Goal: Task Accomplishment & Management: Use online tool/utility

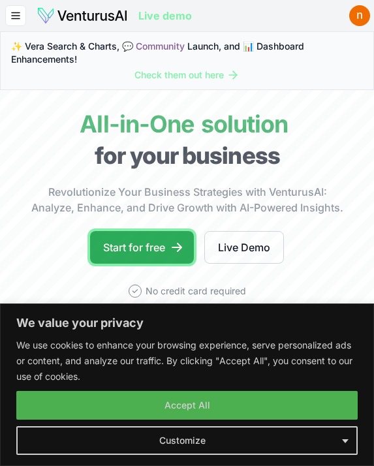
click at [167, 245] on link "Start for free" at bounding box center [142, 247] width 104 height 33
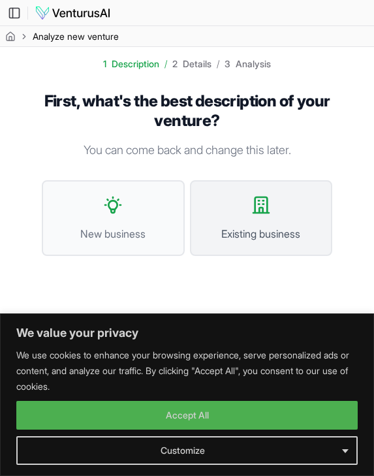
click at [270, 209] on icon at bounding box center [261, 204] width 21 height 21
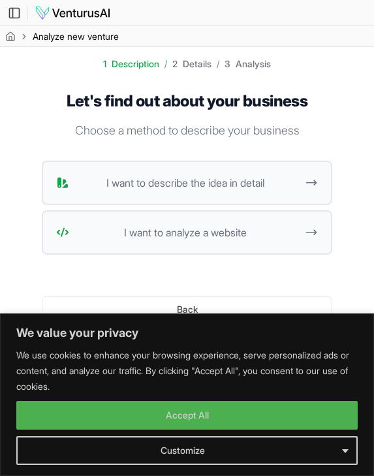
scroll to position [1, 0]
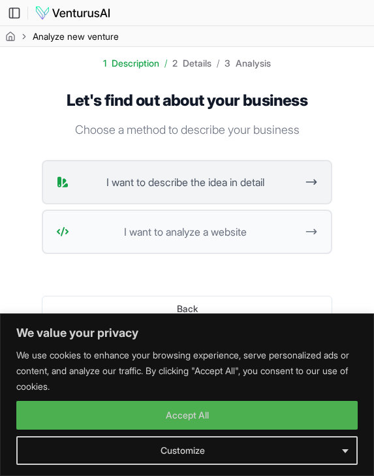
click at [198, 187] on span "I want to describe the idea in detail" at bounding box center [185, 182] width 222 height 16
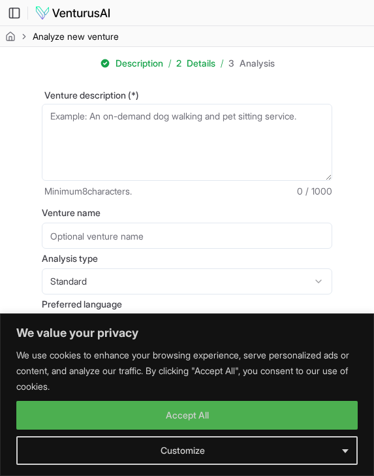
click at [151, 130] on textarea "Venture description (*)" at bounding box center [187, 142] width 290 height 77
click at [142, 124] on textarea "Venture description (*)" at bounding box center [187, 142] width 290 height 77
paste textarea "Our business is a thrift and second-hand shop based in [GEOGRAPHIC_DATA], [GEOG…"
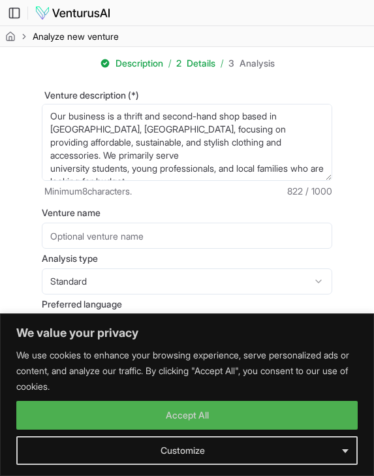
scroll to position [176, 0]
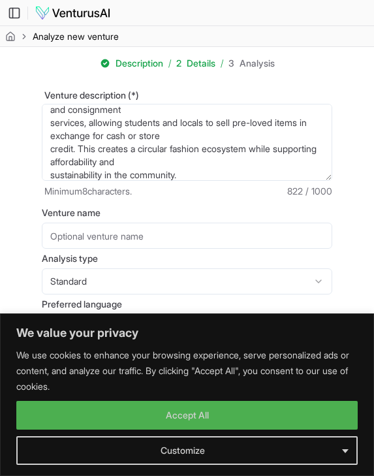
type textarea "Our business is a thrift and second-hand shop based in [GEOGRAPHIC_DATA], [GEOG…"
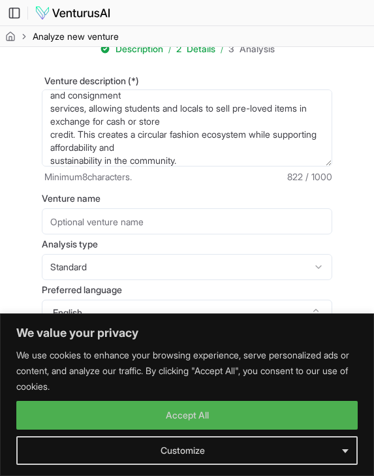
scroll to position [18, 0]
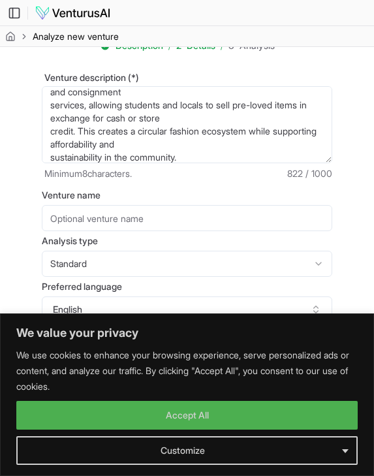
click at [150, 218] on input "Venture name" at bounding box center [187, 218] width 290 height 26
type input "THRIFTAHOLIC"
click at [91, 263] on html "We value your privacy We use cookies to enhance your browsing experience, serve…" at bounding box center [187, 220] width 374 height 476
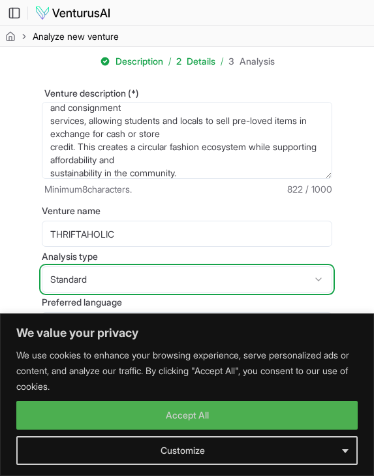
scroll to position [0, 0]
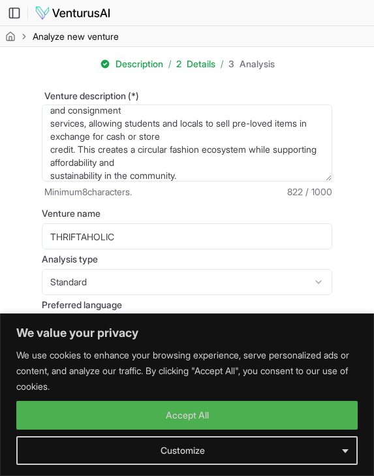
click at [200, 166] on textarea "Our business is a thrift and second-hand shop based in [GEOGRAPHIC_DATA], [GEOG…" at bounding box center [187, 142] width 290 height 77
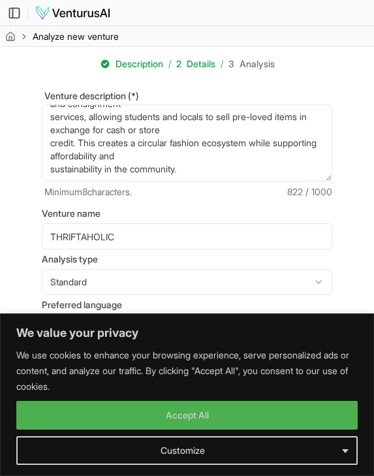
click at [198, 170] on textarea "Our business is a thrift and second-hand shop based in [GEOGRAPHIC_DATA], [GEOG…" at bounding box center [187, 142] width 290 height 77
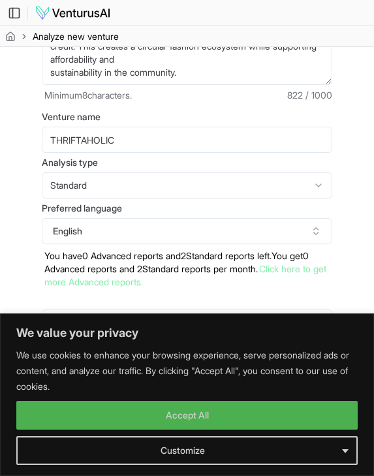
scroll to position [121, 0]
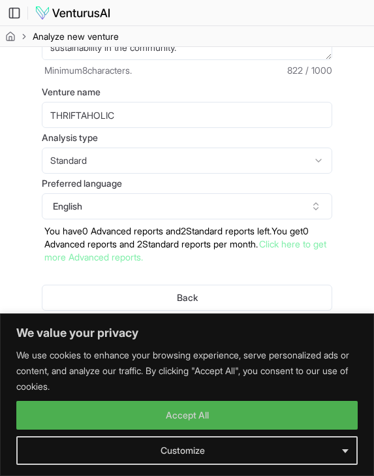
click at [155, 324] on button "Generate" at bounding box center [187, 331] width 290 height 26
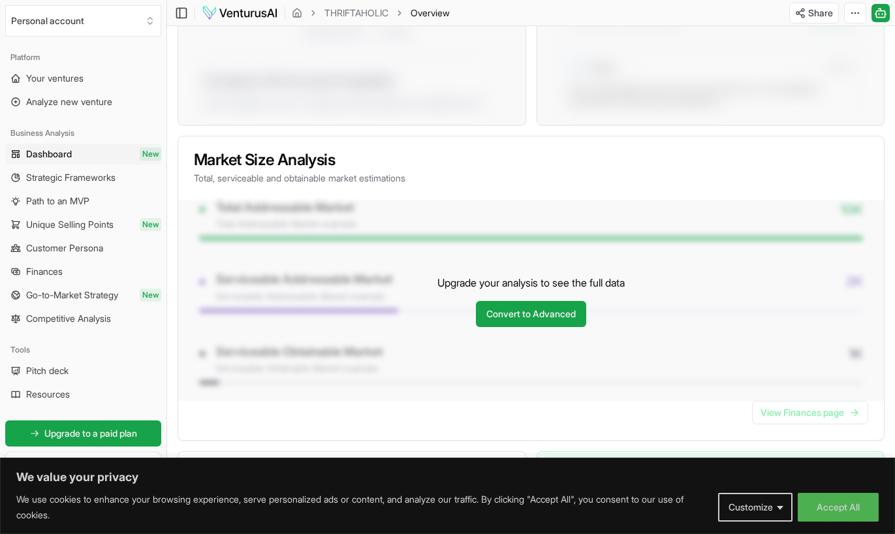
scroll to position [937, 0]
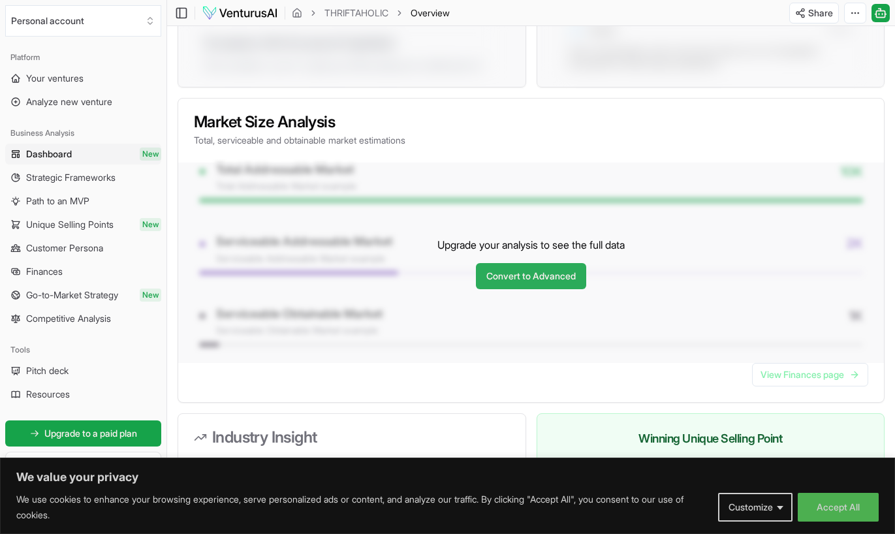
click at [373, 281] on link "Convert to Advanced" at bounding box center [531, 276] width 110 height 26
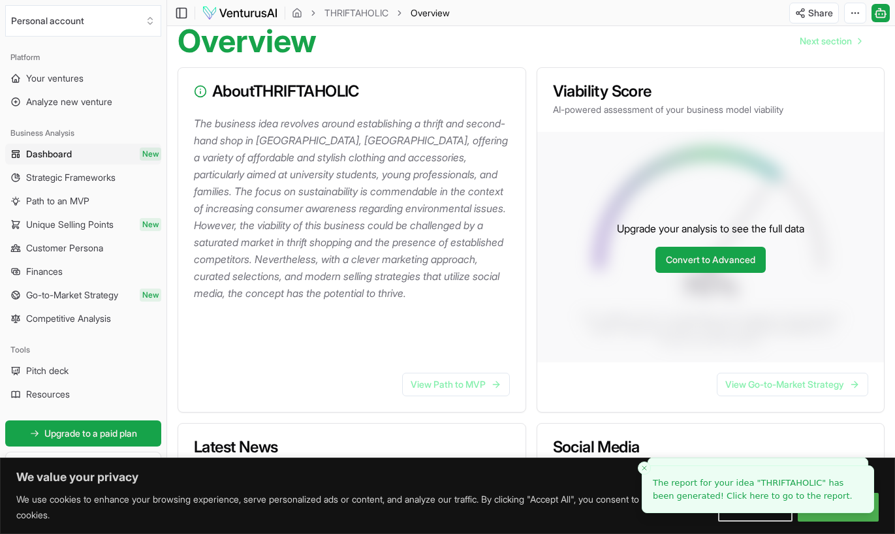
scroll to position [133, 0]
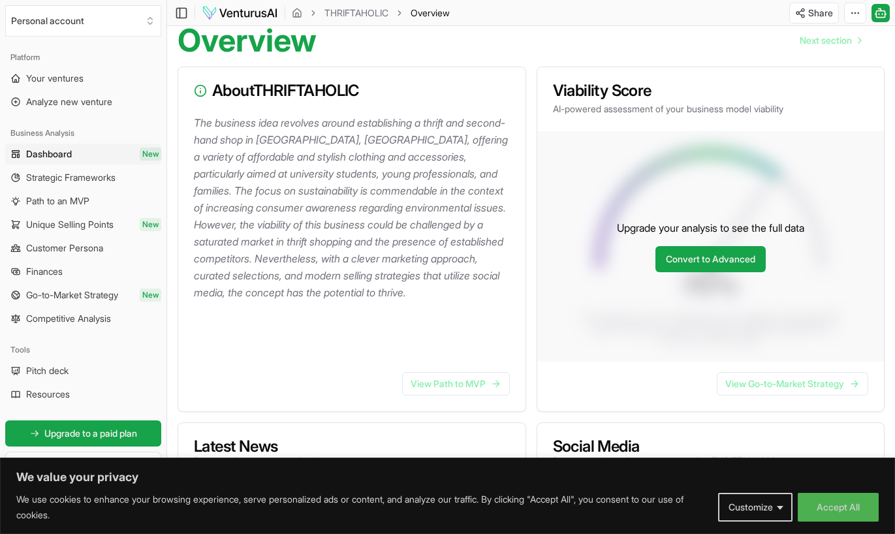
click at [373, 300] on p "The business idea revolves around establishing a thrift and second-hand shop in…" at bounding box center [354, 207] width 321 height 187
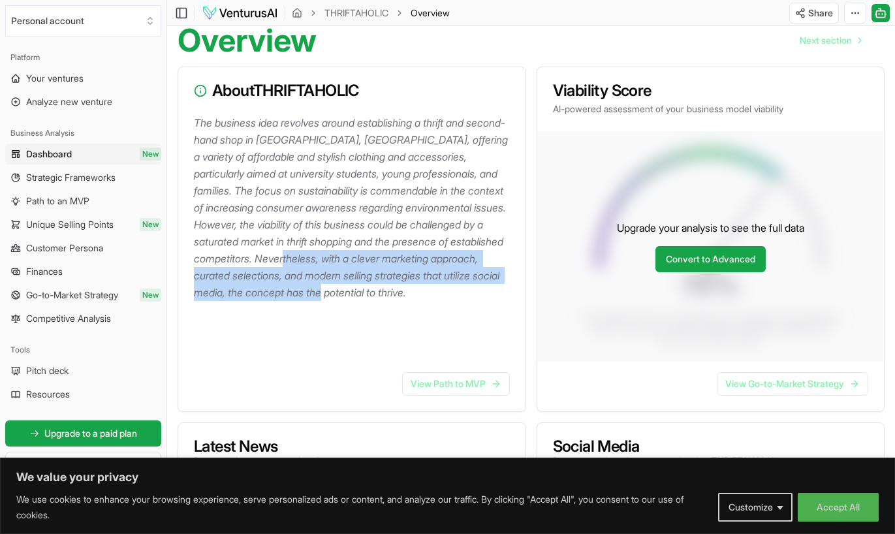
drag, startPoint x: 483, startPoint y: 294, endPoint x: 446, endPoint y: 255, distance: 53.5
click at [373, 255] on p "The business idea revolves around establishing a thrift and second-hand shop in…" at bounding box center [354, 207] width 321 height 187
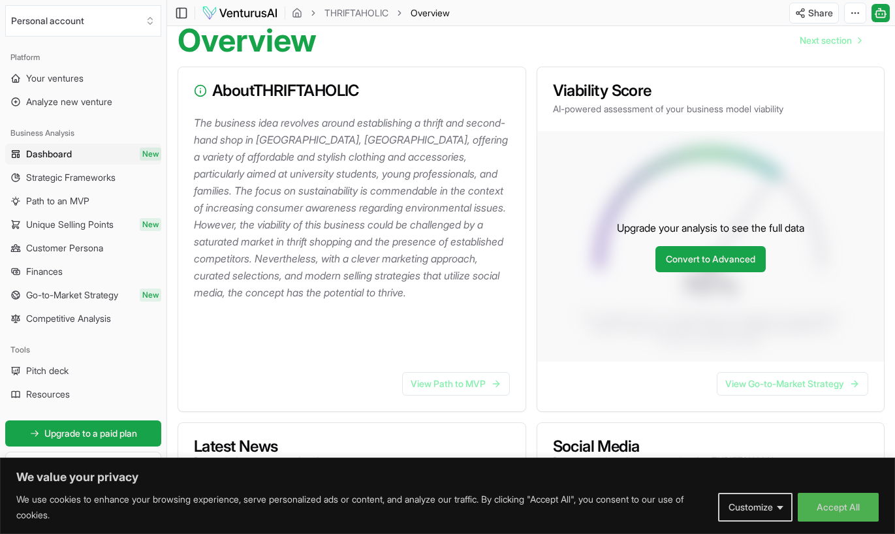
click at [373, 289] on p "The business idea revolves around establishing a thrift and second-hand shop in…" at bounding box center [354, 207] width 321 height 187
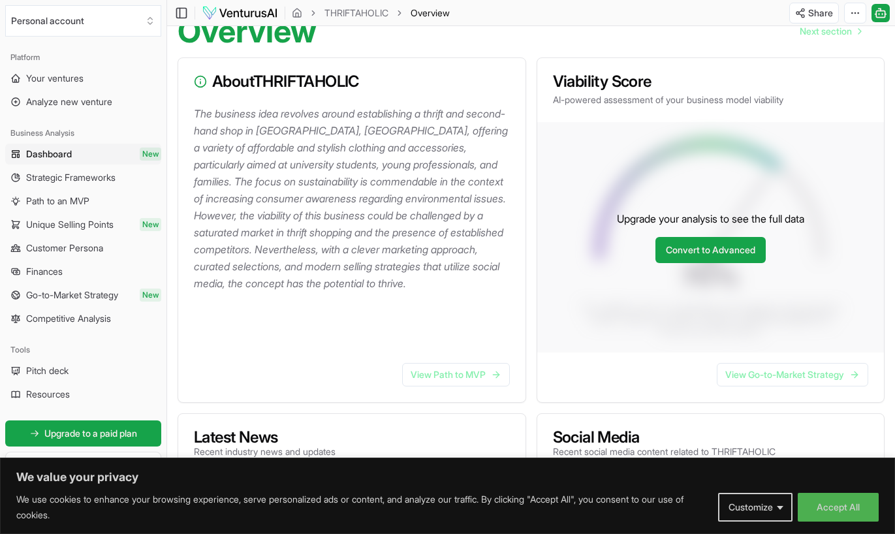
scroll to position [116, 0]
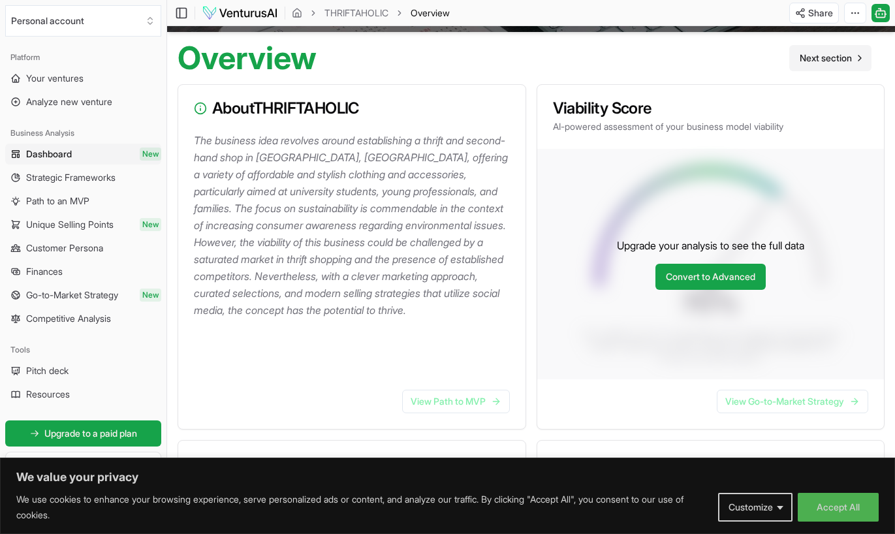
click at [373, 56] on span "Next section" at bounding box center [825, 58] width 52 height 13
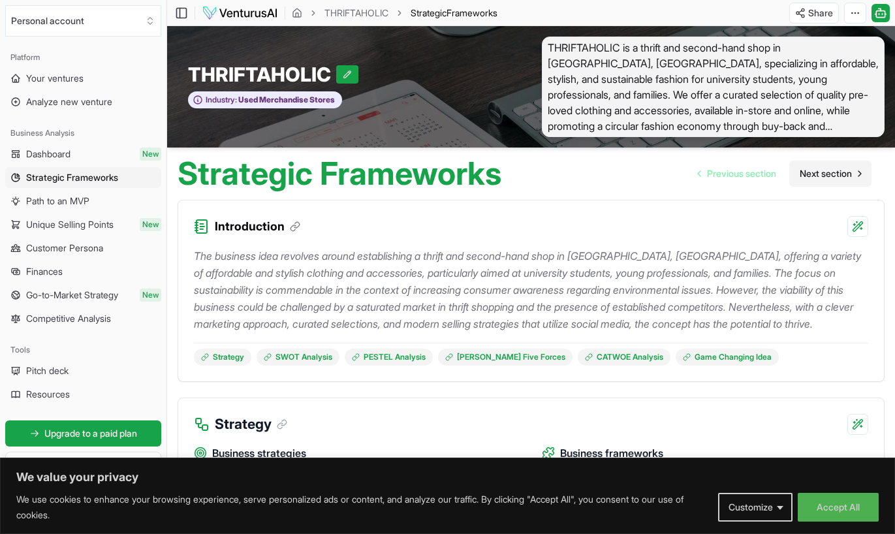
click at [373, 172] on span "Next section" at bounding box center [825, 173] width 52 height 13
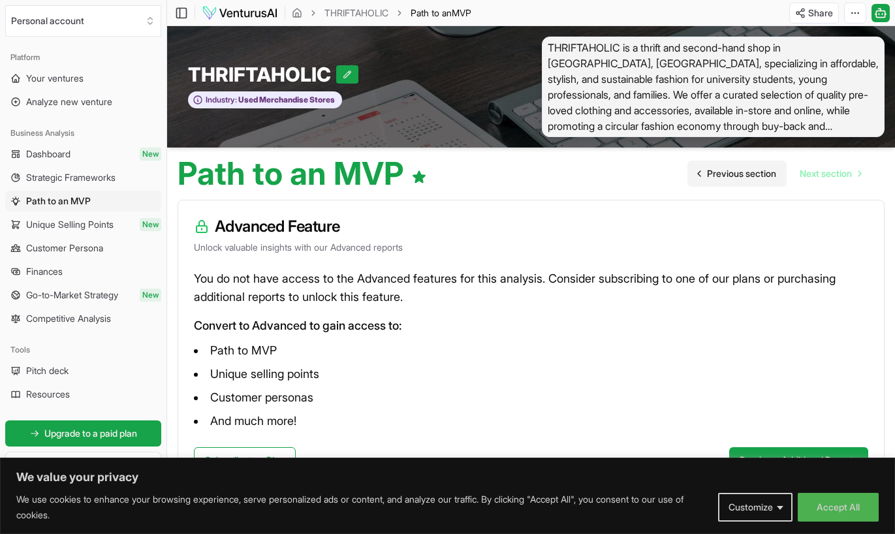
click at [373, 174] on span "Previous section" at bounding box center [741, 173] width 69 height 13
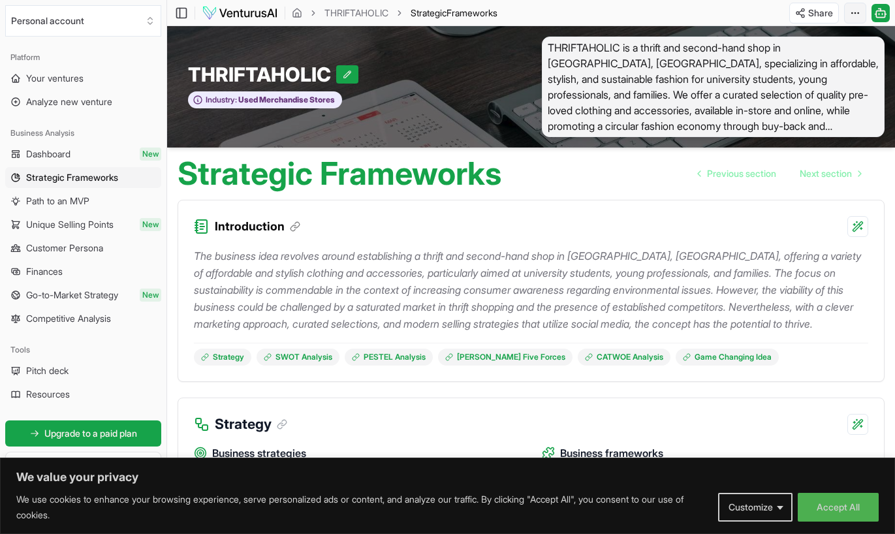
click at [373, 10] on html "We value your privacy We use cookies to enhance your browsing experience, serve…" at bounding box center [447, 267] width 895 height 534
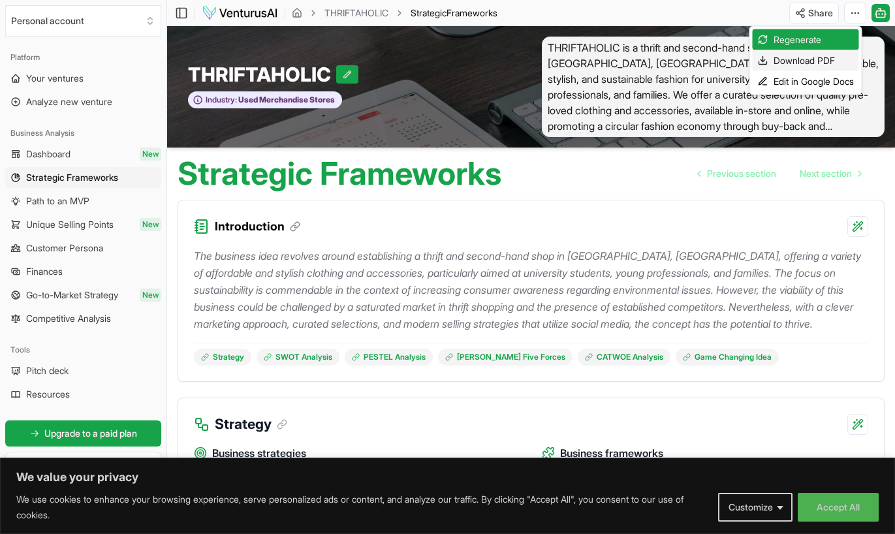
click at [373, 65] on div "Download PDF" at bounding box center [806, 60] width 106 height 21
